Goal: Task Accomplishment & Management: Manage account settings

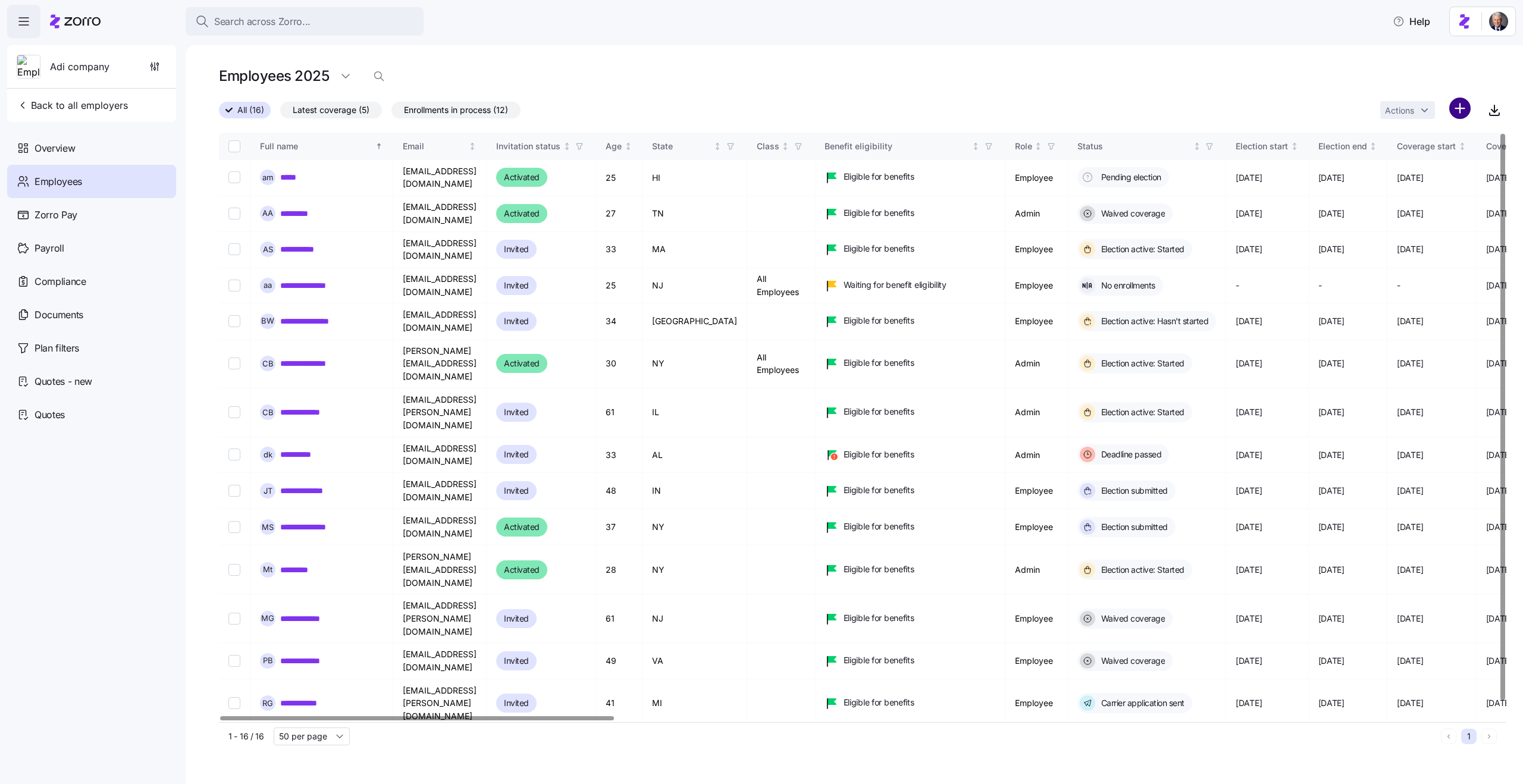
click at [1452, 105] on html "Search across Zorro... Help Adi company Back to all employers Overview Employee…" at bounding box center [761, 388] width 1523 height 777
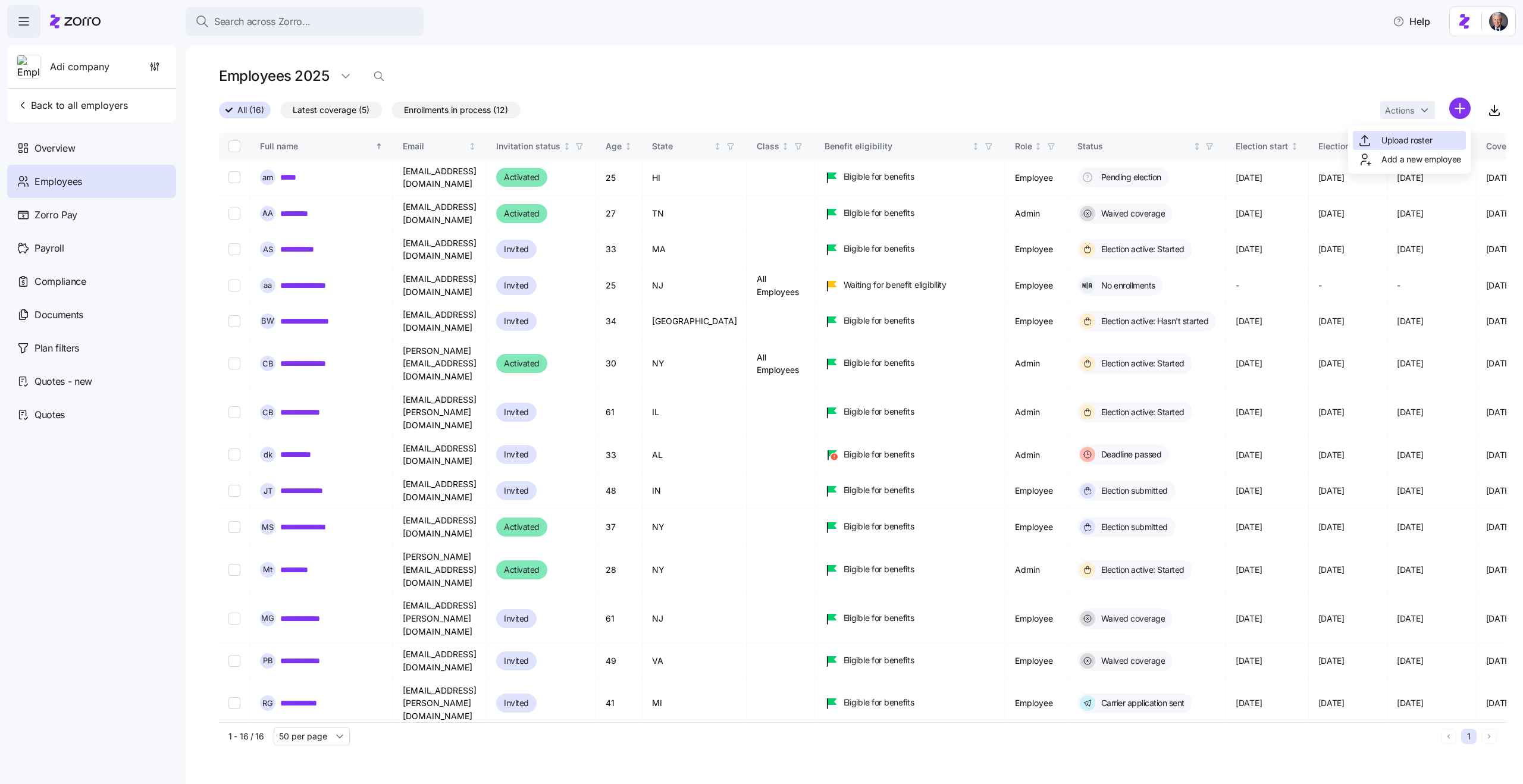
click at [1414, 144] on span "Upload roster" at bounding box center [1407, 140] width 50 height 12
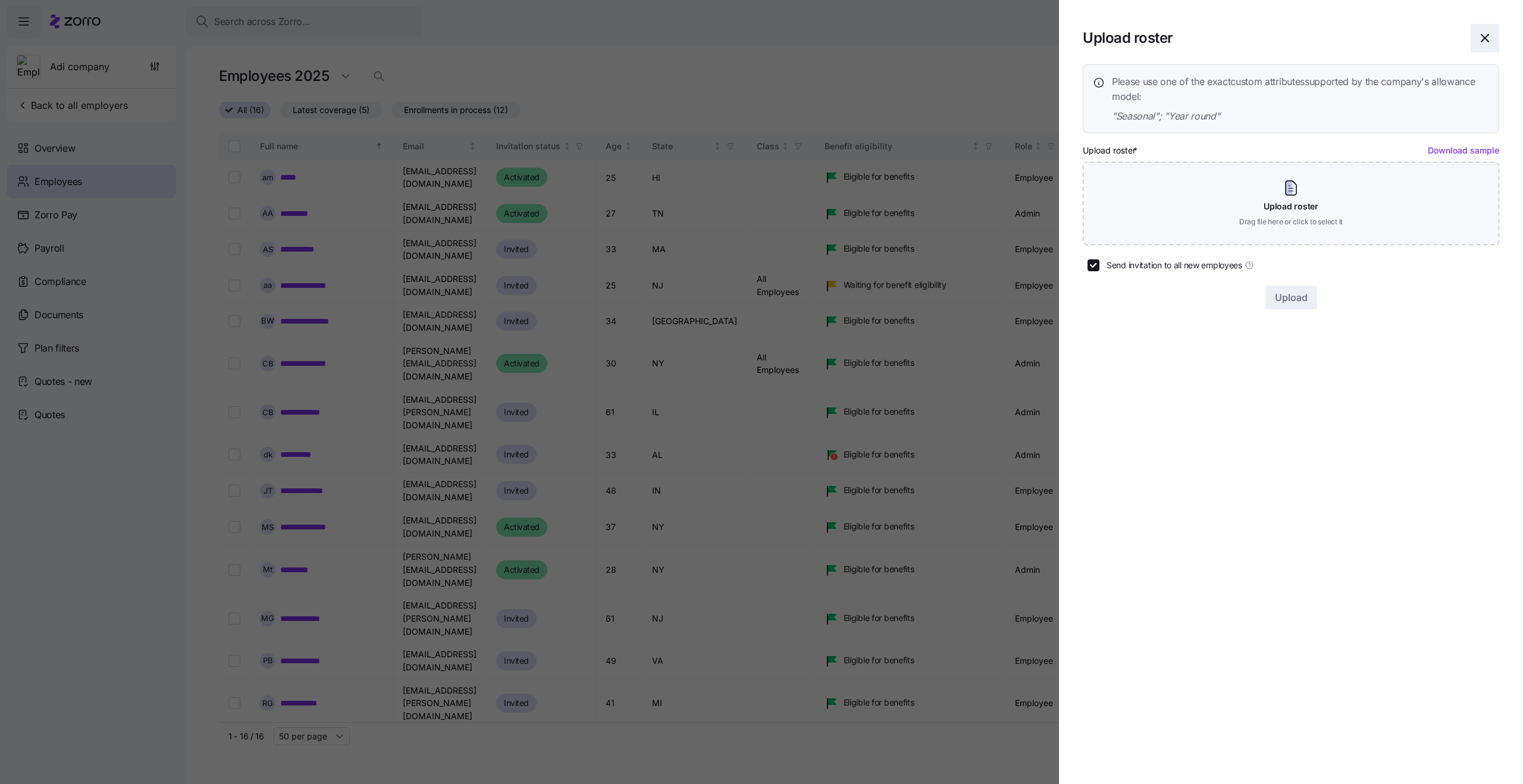
click at [1489, 29] on span "button" at bounding box center [1484, 38] width 27 height 27
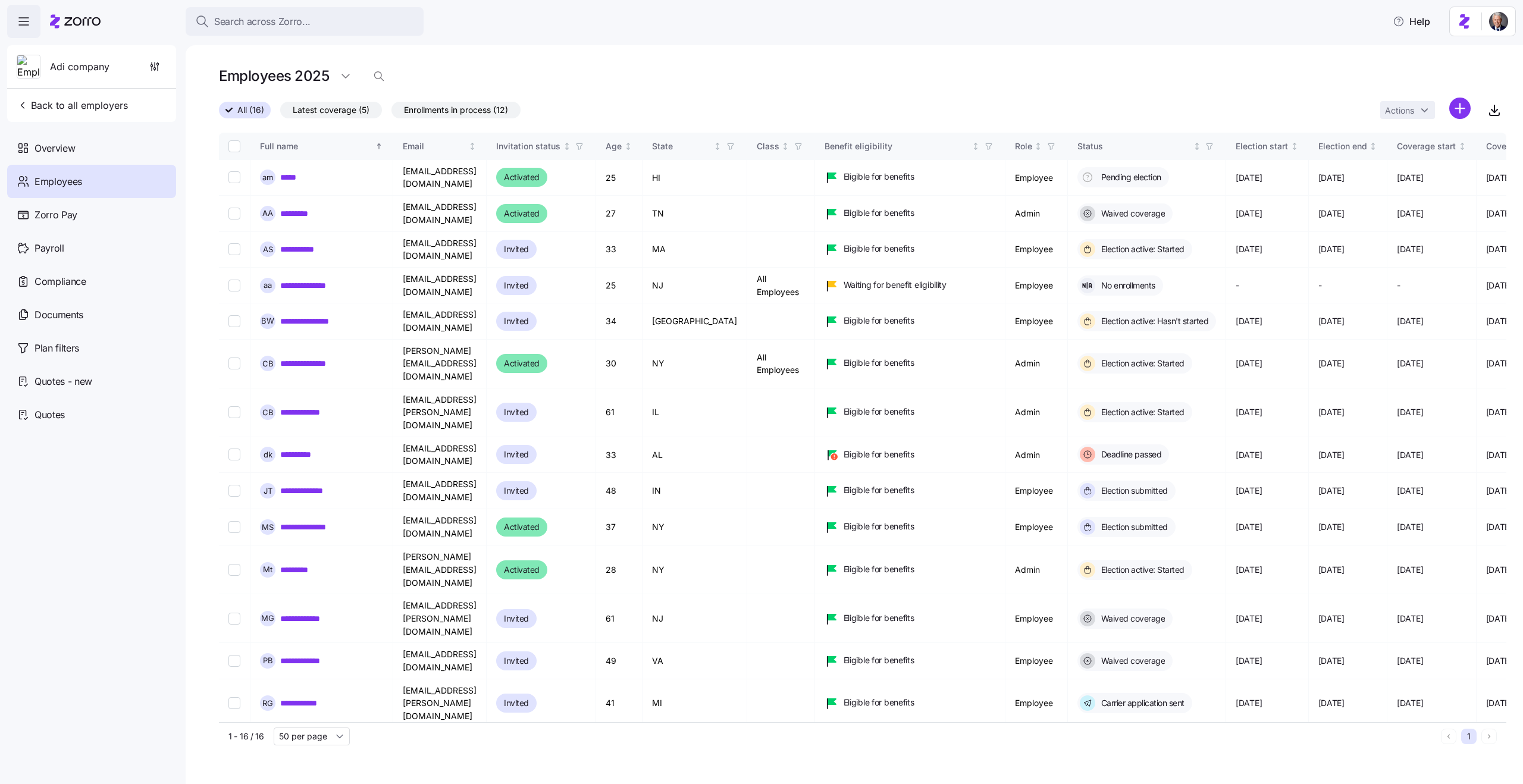
click at [996, 90] on div "Employees 2025" at bounding box center [863, 81] width 1287 height 34
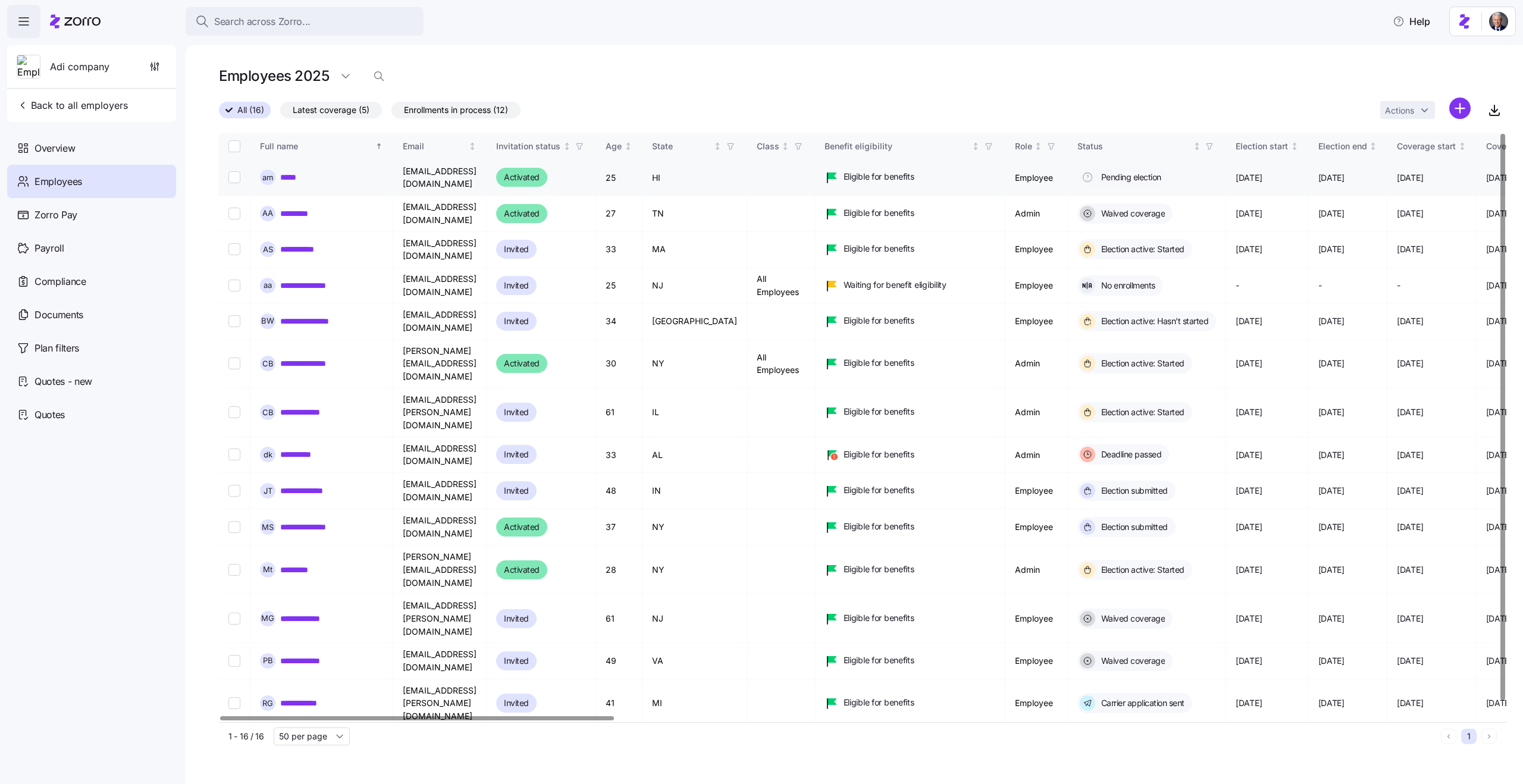
click at [233, 179] on input "Select record 1" at bounding box center [234, 177] width 12 height 12
checkbox input "true"
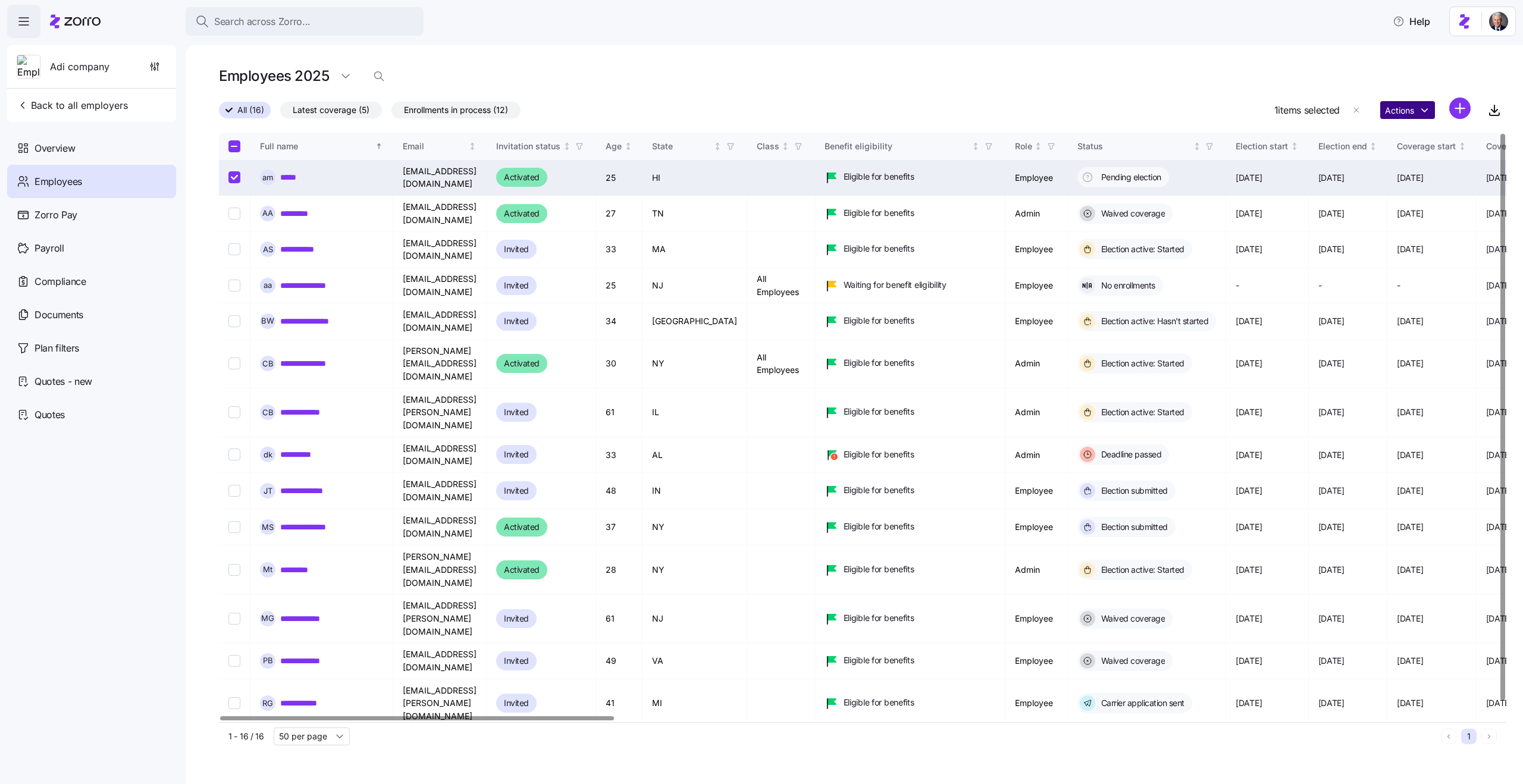
click at [1393, 101] on html "Search across Zorro... Help Adi company Back to all employers Overview Employee…" at bounding box center [761, 388] width 1523 height 777
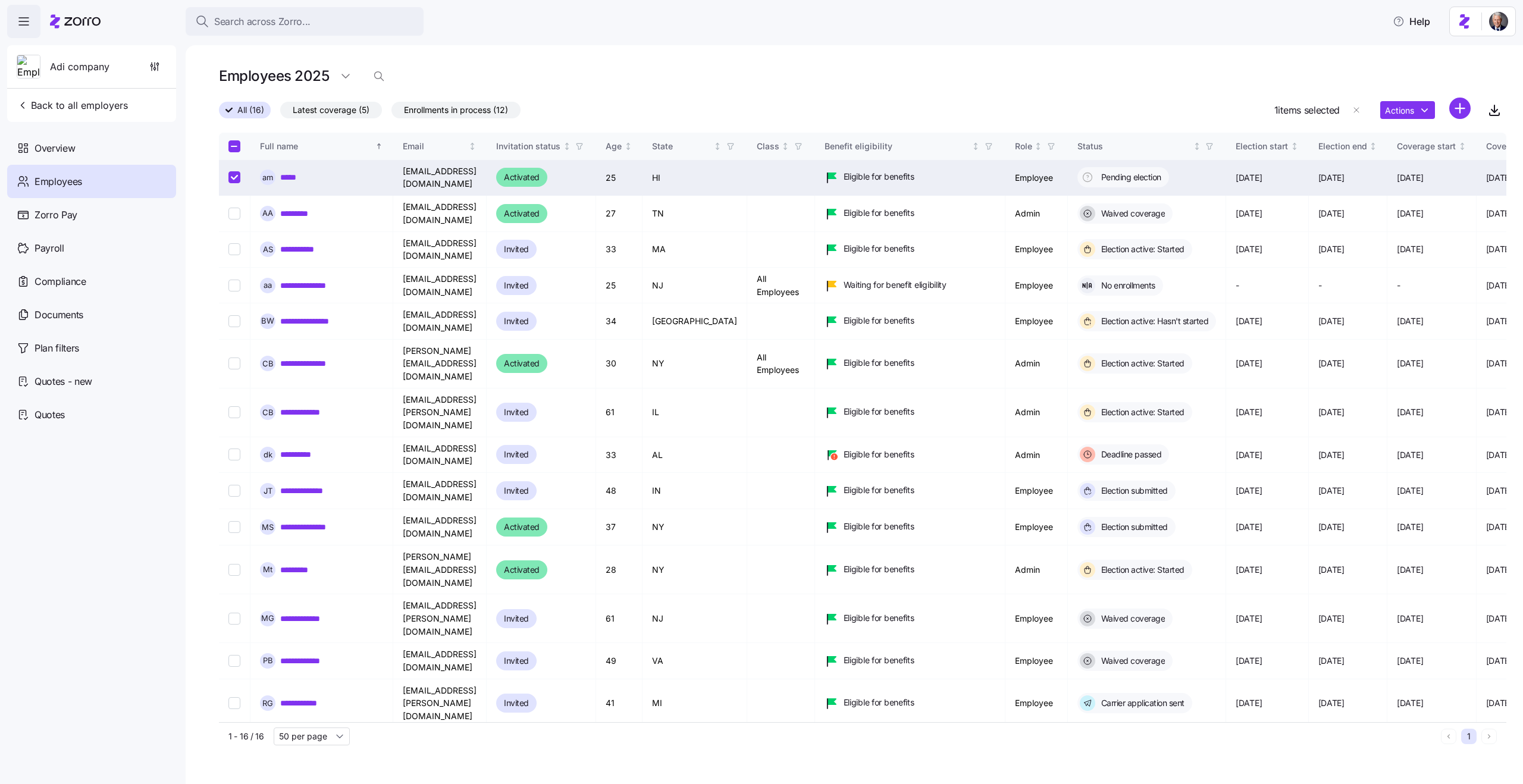
click at [1367, 71] on html "Search across Zorro... Help Adi company Back to all employers Overview Employee…" at bounding box center [761, 388] width 1523 height 777
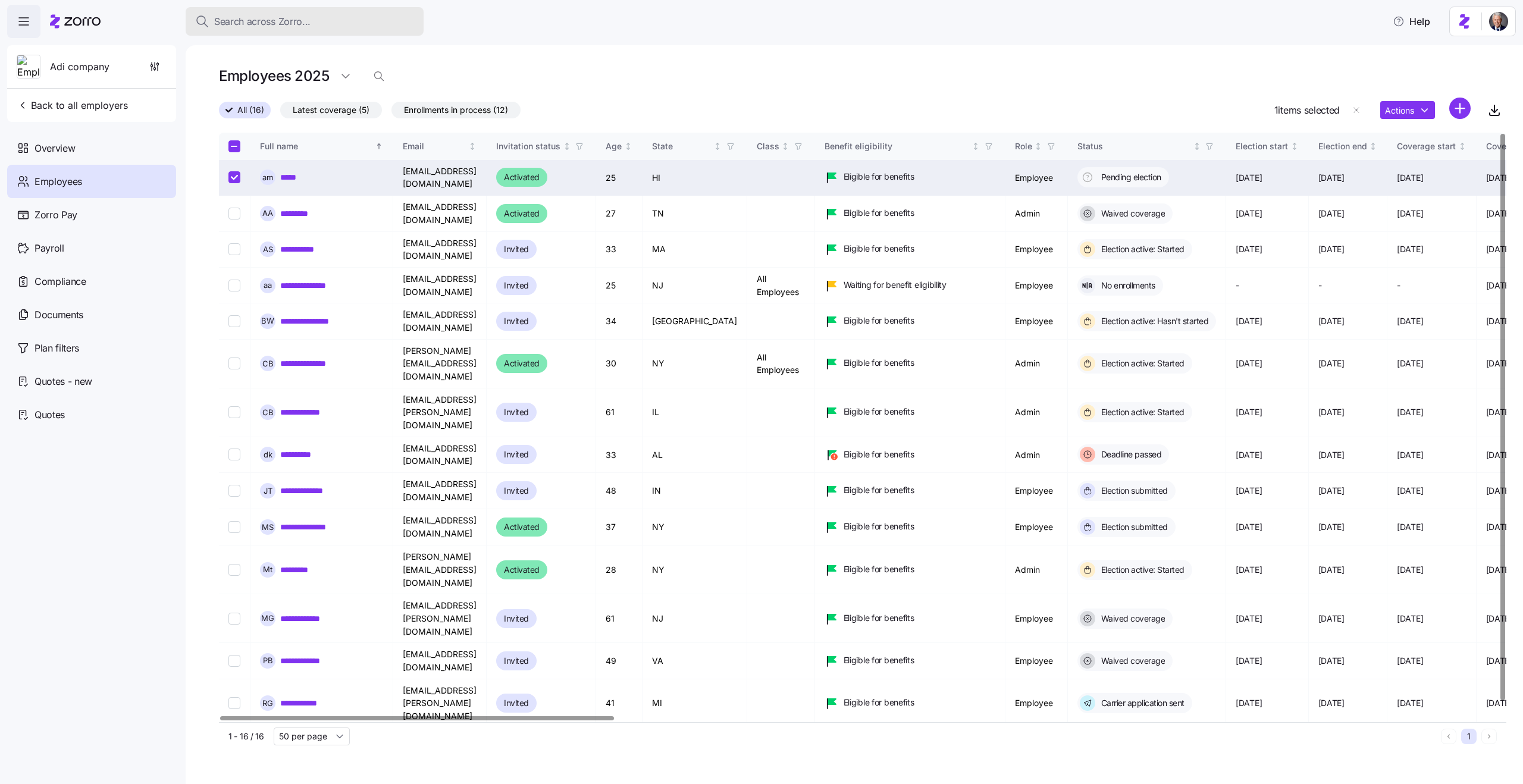
click at [251, 18] on span "Search across Zorro..." at bounding box center [263, 21] width 97 height 15
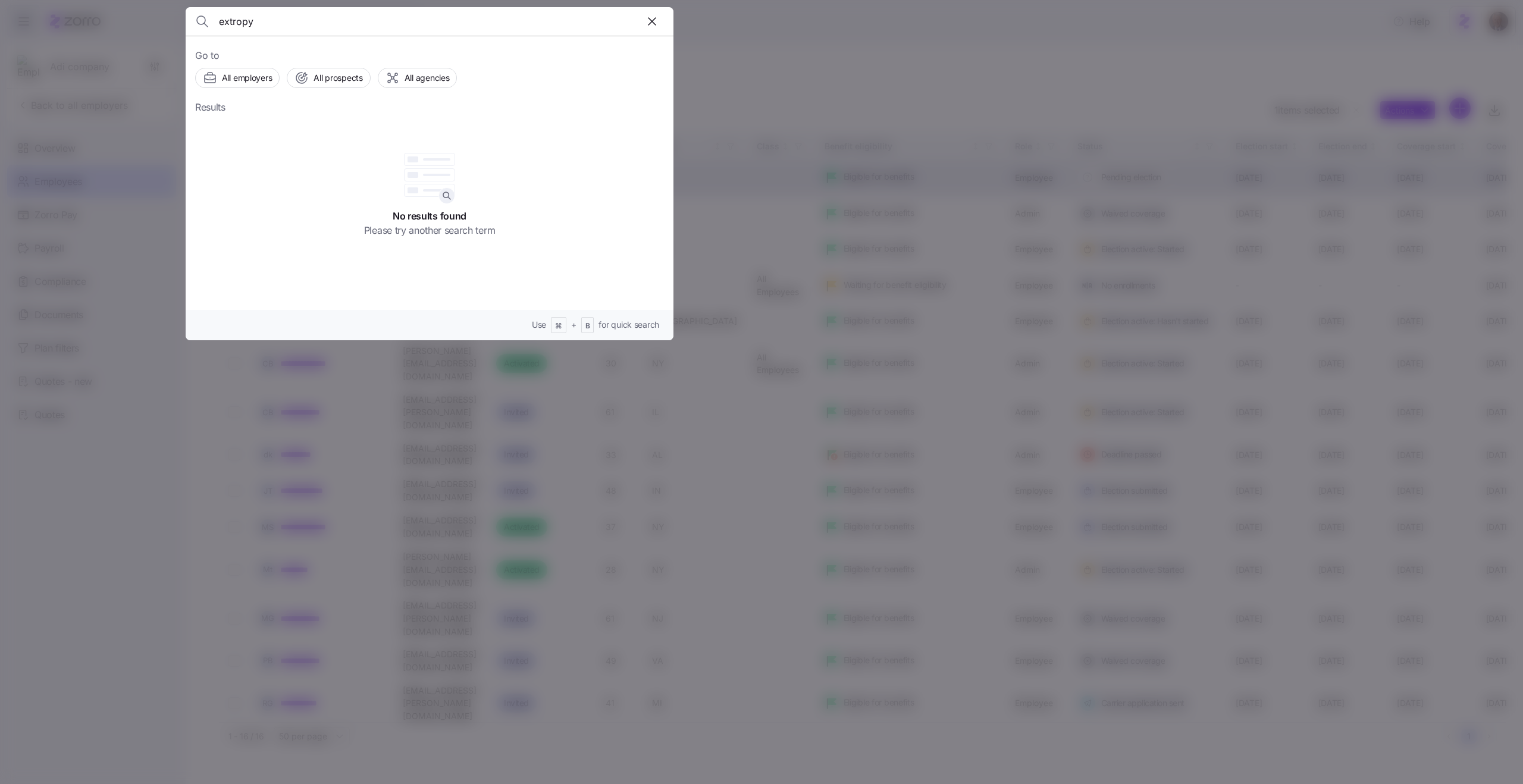
type input "extropy"
